Goal: Task Accomplishment & Management: Complete application form

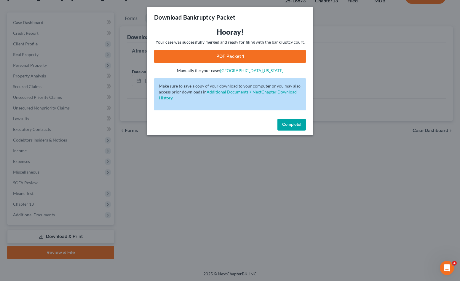
click at [123, 76] on div "Download Bankruptcy Packet Hooray! Your case was successfully merged and ready …" at bounding box center [230, 140] width 460 height 281
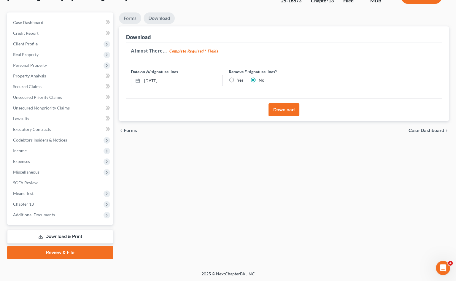
click at [138, 19] on link "Forms" at bounding box center [130, 18] width 22 height 12
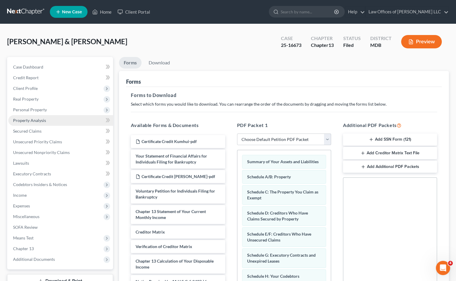
click at [53, 122] on link "Property Analysis" at bounding box center [60, 120] width 105 height 11
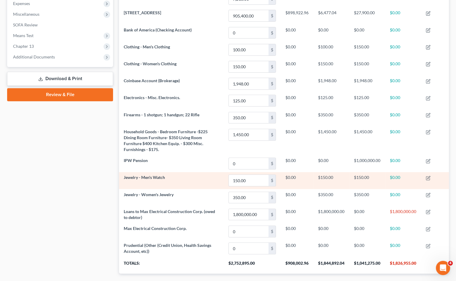
scroll to position [205, 0]
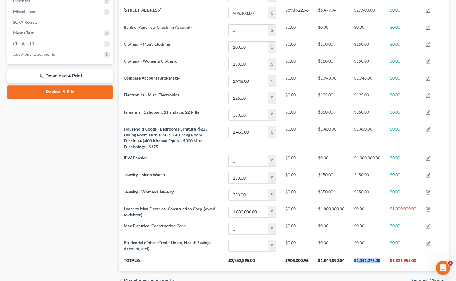
drag, startPoint x: 381, startPoint y: 258, endPoint x: 356, endPoint y: 259, distance: 24.9
click at [356, 259] on th "$1,041,275.00" at bounding box center [367, 262] width 36 height 17
copy th "1,041,275.00"
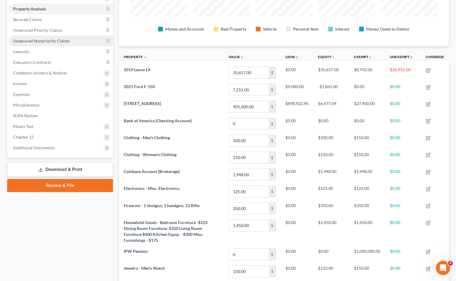
scroll to position [86, 0]
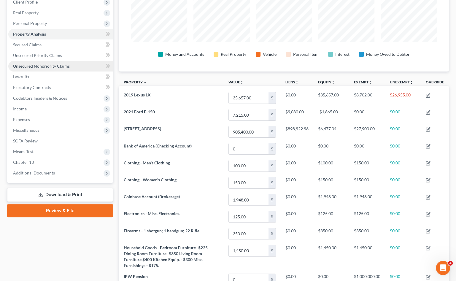
click at [52, 65] on span "Unsecured Nonpriority Claims" at bounding box center [41, 65] width 57 height 5
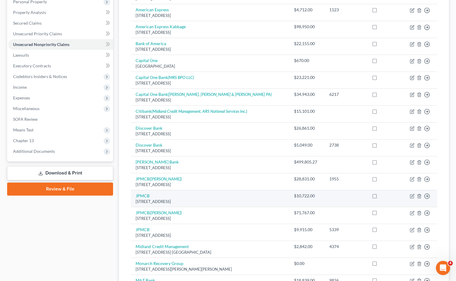
scroll to position [97, 0]
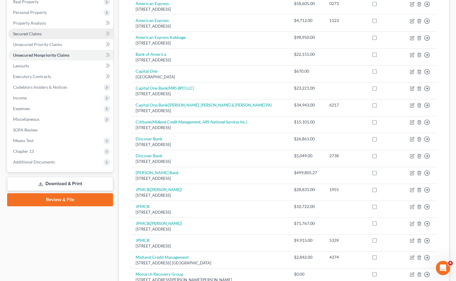
click at [58, 34] on link "Secured Claims" at bounding box center [60, 33] width 105 height 11
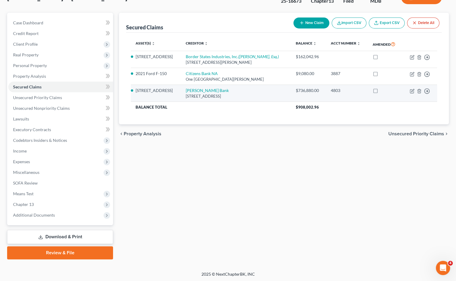
scroll to position [44, 0]
click at [190, 89] on link "[PERSON_NAME] Bank" at bounding box center [207, 89] width 43 height 5
select select "39"
select select "2"
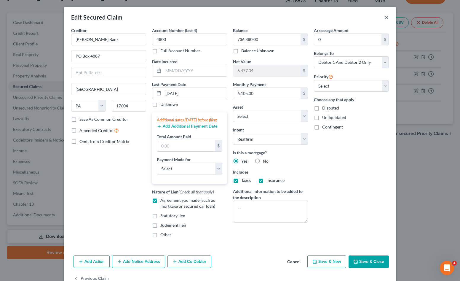
click at [386, 15] on button "×" at bounding box center [387, 17] width 4 height 7
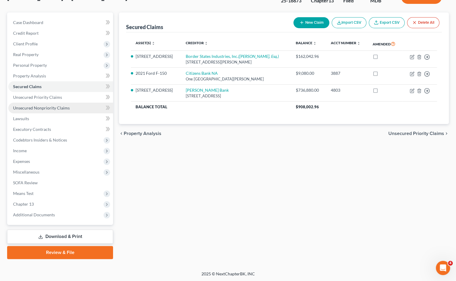
click at [61, 106] on span "Unsecured Nonpriority Claims" at bounding box center [41, 107] width 57 height 5
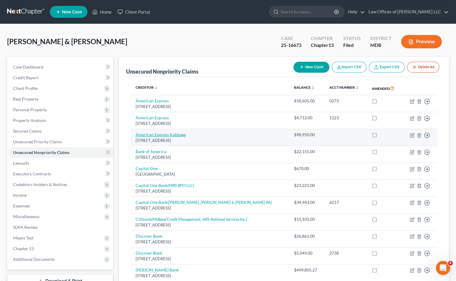
scroll to position [119, 0]
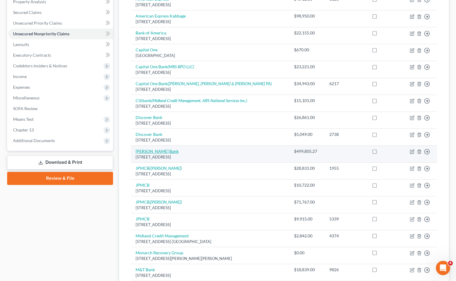
click at [149, 150] on link "[PERSON_NAME] Bank" at bounding box center [157, 151] width 43 height 5
select select "39"
select select "14"
select select "3"
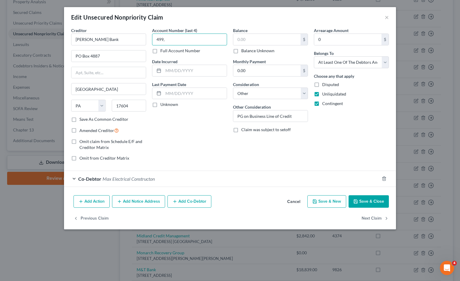
type input "499,"
click at [241, 52] on label "Balance Unknown" at bounding box center [257, 51] width 33 height 6
click at [244, 52] on input "Balance Unknown" at bounding box center [246, 50] width 4 height 4
checkbox input "true"
type input "0.00"
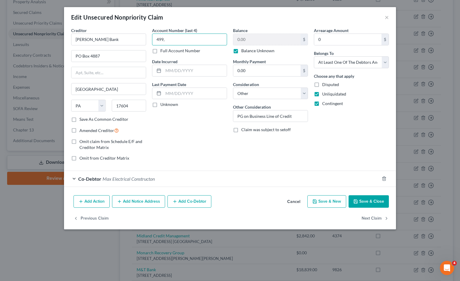
drag, startPoint x: 184, startPoint y: 39, endPoint x: 154, endPoint y: 40, distance: 30.3
click at [154, 40] on input "499," at bounding box center [189, 40] width 75 height 12
click at [366, 205] on button "Save & Close" at bounding box center [369, 201] width 40 height 12
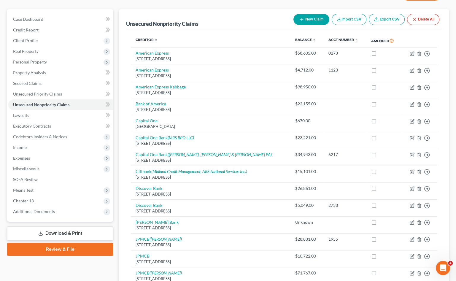
scroll to position [66, 0]
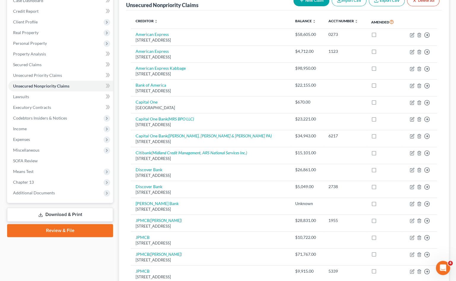
click at [66, 211] on link "Download & Print" at bounding box center [60, 215] width 106 height 14
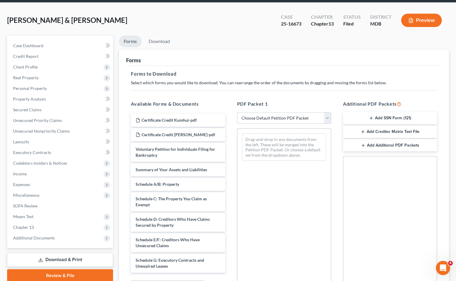
scroll to position [59, 0]
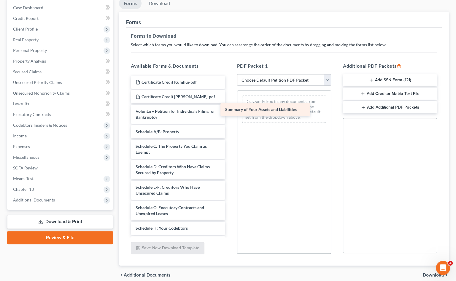
drag, startPoint x: 175, startPoint y: 129, endPoint x: 264, endPoint y: 107, distance: 92.1
click at [230, 107] on div "Summary of Your Assets and Liabilities Certificate Credit Kumhui-pdf Certificat…" at bounding box center [177, 243] width 103 height 334
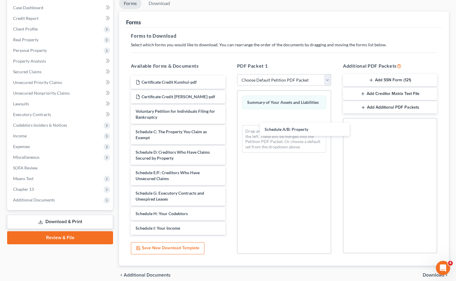
click at [230, 126] on div "Schedule A/B: Property Certificate Credit Kumhui-pdf Certificate Credit [PERSON…" at bounding box center [177, 235] width 103 height 319
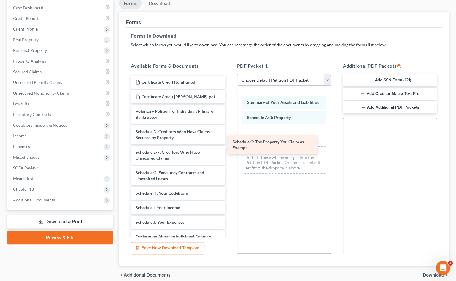
drag, startPoint x: 166, startPoint y: 130, endPoint x: 296, endPoint y: 142, distance: 130.5
click at [230, 142] on div "Schedule C: The Property You Claim as Exempt Certificate Credit Kumhui-pdf Cert…" at bounding box center [177, 225] width 103 height 299
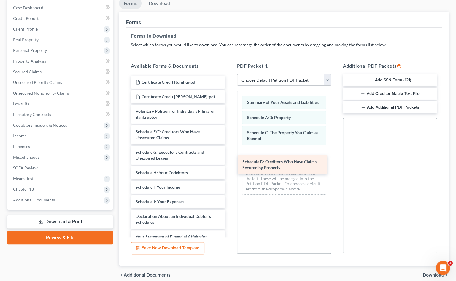
drag, startPoint x: 167, startPoint y: 134, endPoint x: 274, endPoint y: 165, distance: 111.0
click at [230, 165] on div "Schedule D: Creditors Who Have Claims Secured by Property Certificate Credit Ku…" at bounding box center [177, 215] width 103 height 278
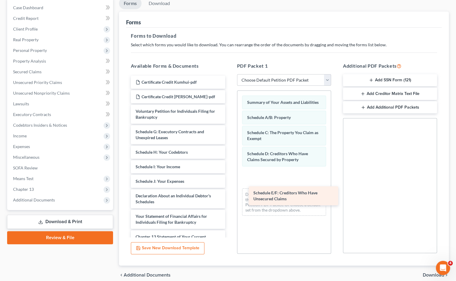
drag, startPoint x: 168, startPoint y: 135, endPoint x: 286, endPoint y: 197, distance: 132.6
click at [230, 197] on div "Schedule E/F: Creditors Who Have Unsecured Claims Certificate Credit Kumhui-pdf…" at bounding box center [177, 205] width 103 height 258
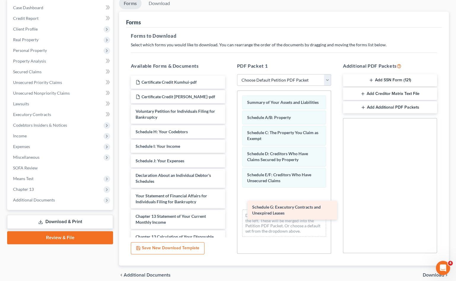
drag, startPoint x: 169, startPoint y: 136, endPoint x: 285, endPoint y: 212, distance: 138.8
click at [230, 212] on div "Schedule G: Executory Contracts and Unexpired Leases Certificate Credit Kumhui-…" at bounding box center [177, 195] width 103 height 238
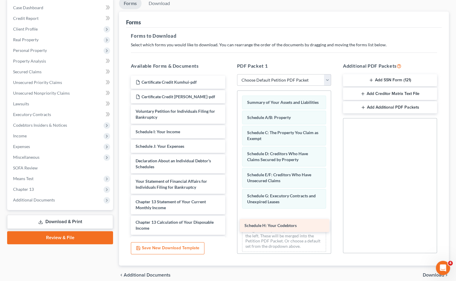
drag, startPoint x: 167, startPoint y: 132, endPoint x: 276, endPoint y: 226, distance: 144.0
click at [230, 226] on div "Schedule H: Your Codebtors Certificate Credit Kumhui-pdf Certificate Credit [PE…" at bounding box center [177, 187] width 103 height 223
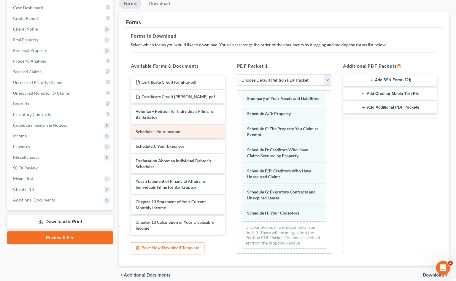
scroll to position [0, 0]
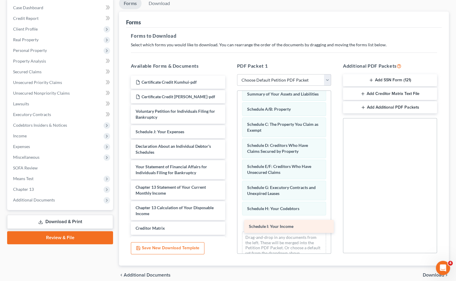
drag, startPoint x: 179, startPoint y: 131, endPoint x: 292, endPoint y: 226, distance: 148.0
click at [230, 226] on div "Schedule I: Your Income Certificate Credit Kumhui-pdf Certificate Credit [PERSO…" at bounding box center [177, 180] width 103 height 208
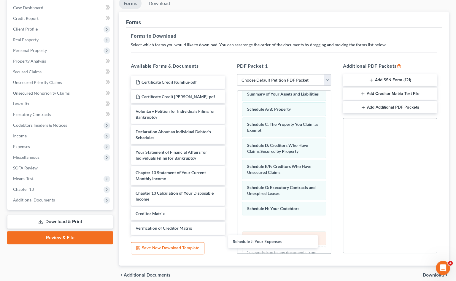
drag, startPoint x: 180, startPoint y: 130, endPoint x: 276, endPoint y: 238, distance: 143.8
click at [230, 240] on div "Schedule J: Your Expenses Certificate Credit Kumhui-pdf Certificate Credit [PER…" at bounding box center [177, 173] width 103 height 194
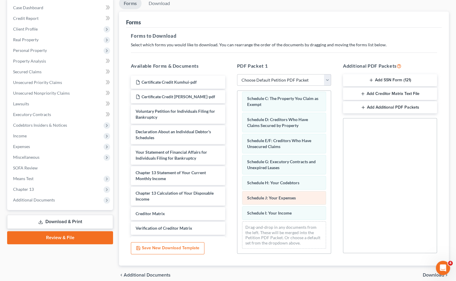
scroll to position [39, 0]
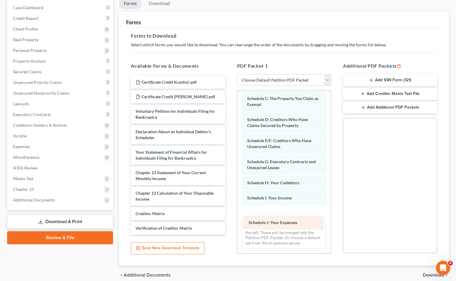
drag, startPoint x: 266, startPoint y: 197, endPoint x: 267, endPoint y: 221, distance: 24.3
click at [267, 221] on div "Schedule J: Your Expenses Summary of Your Assets and Liabilities Schedule A/B: …" at bounding box center [283, 155] width 93 height 197
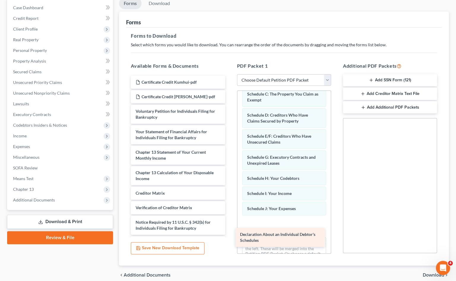
drag, startPoint x: 177, startPoint y: 139, endPoint x: 283, endPoint y: 238, distance: 145.6
click at [230, 238] on div "Declaration About an Individual Debtor's Schedules Certificate Credit Kumhui-pd…" at bounding box center [177, 162] width 103 height 173
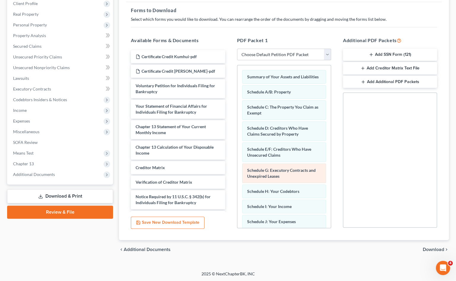
scroll to position [59, 0]
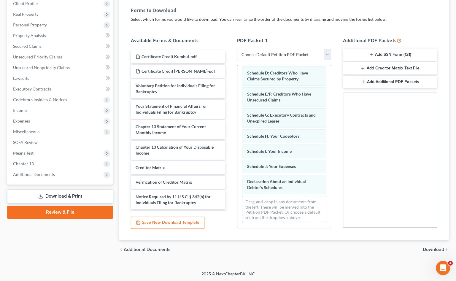
click at [429, 249] on span "Download" at bounding box center [433, 249] width 21 height 5
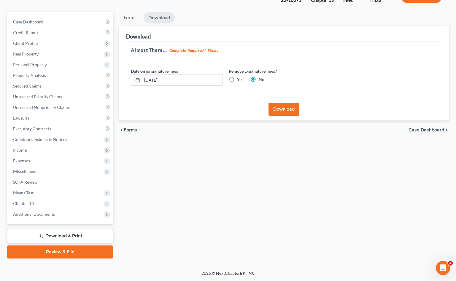
scroll to position [44, 0]
click at [279, 111] on button "Download" at bounding box center [283, 109] width 31 height 13
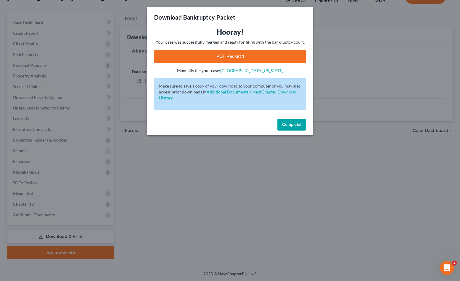
click at [262, 54] on link "PDF Packet 1" at bounding box center [230, 56] width 152 height 13
click at [121, 68] on div "Download Bankruptcy Packet Hooray! Your case was successfully merged and ready …" at bounding box center [230, 140] width 460 height 281
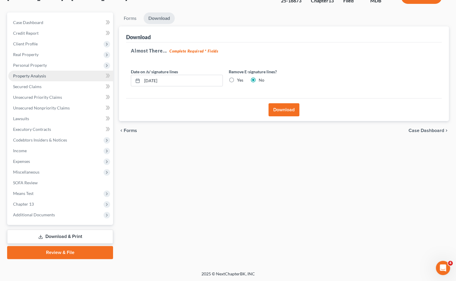
click at [41, 76] on span "Property Analysis" at bounding box center [29, 75] width 33 height 5
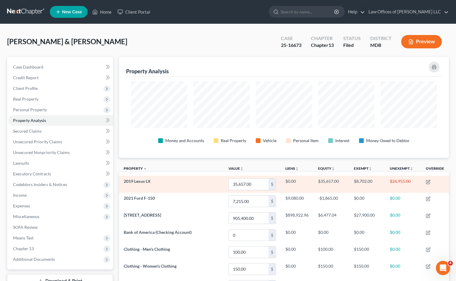
scroll to position [101, 329]
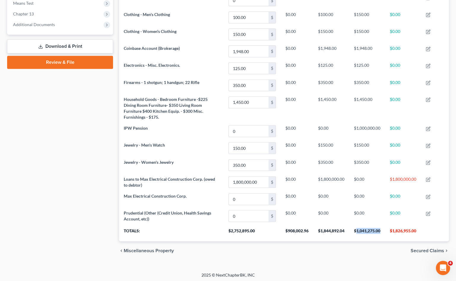
drag, startPoint x: 380, startPoint y: 229, endPoint x: 355, endPoint y: 229, distance: 24.9
click at [355, 229] on th "$1,041,275.00" at bounding box center [367, 232] width 36 height 17
copy th "1,041,275.00"
